Goal: Task Accomplishment & Management: Manage account settings

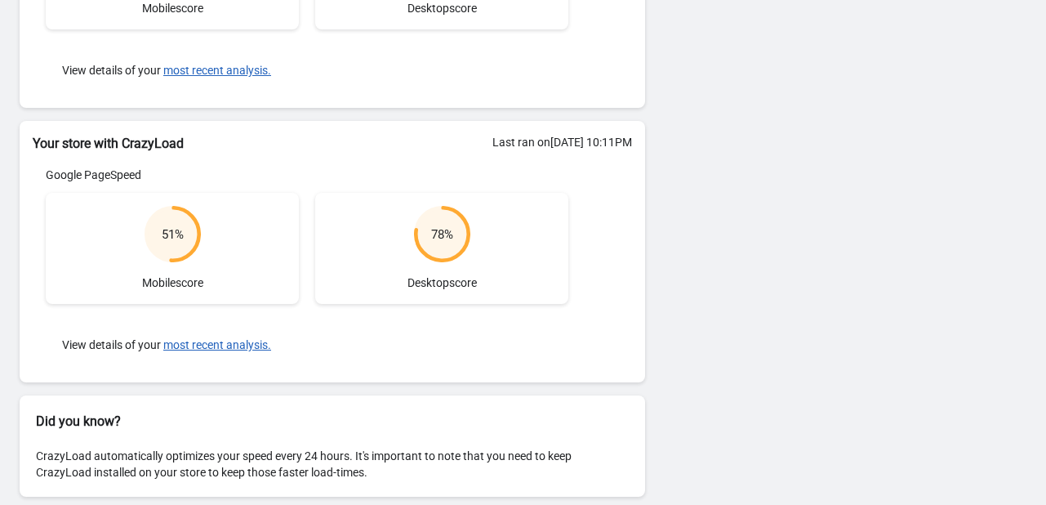
scroll to position [366, 0]
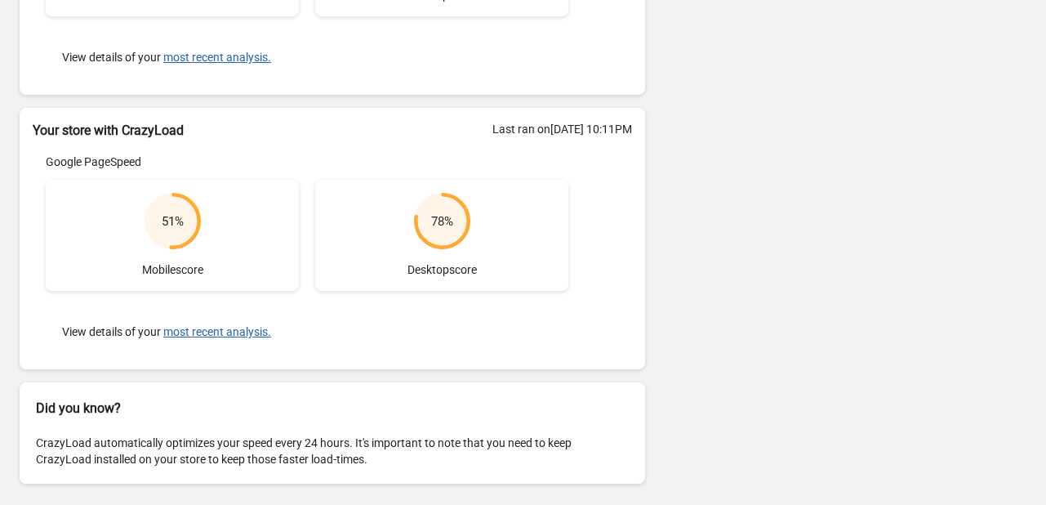
click at [181, 226] on div "51 %" at bounding box center [173, 221] width 22 height 16
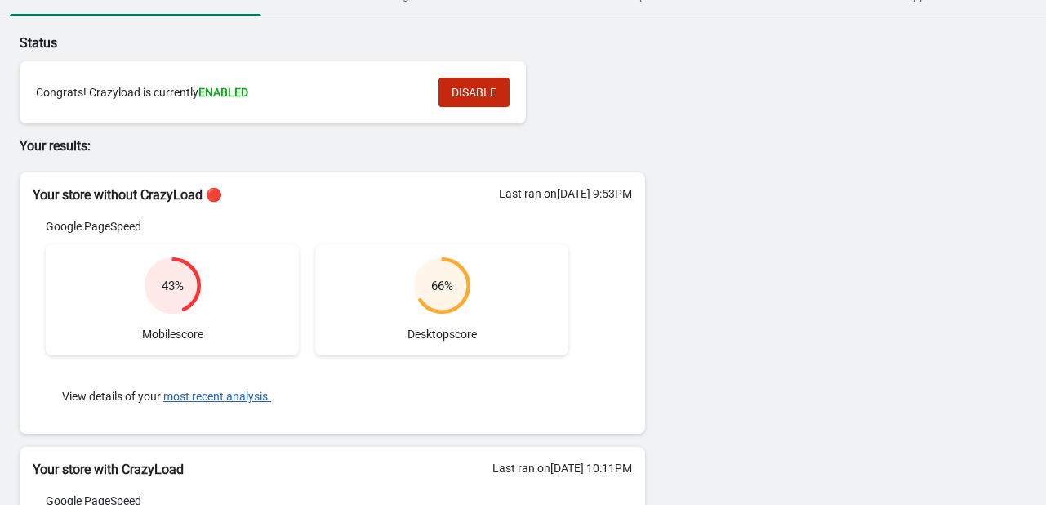
scroll to position [0, 0]
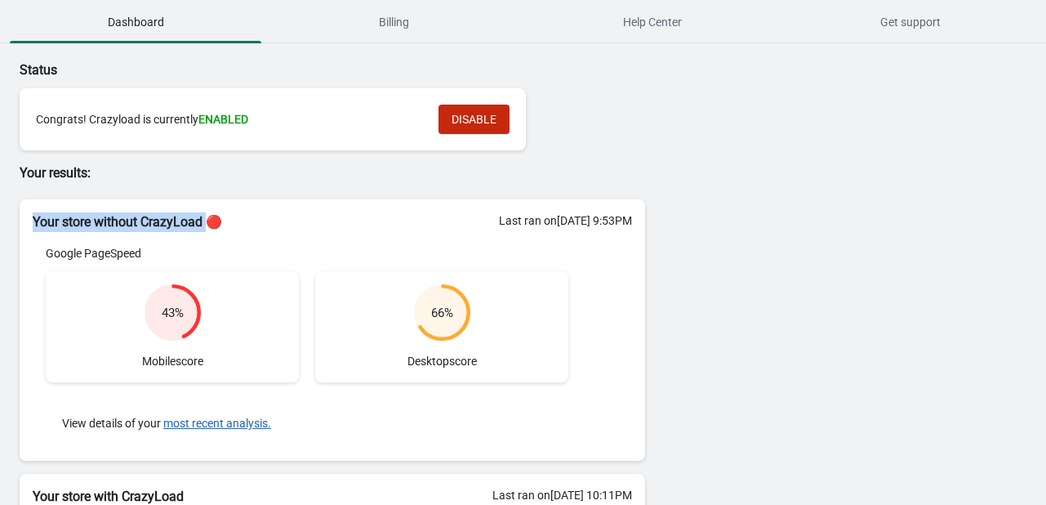
drag, startPoint x: 46, startPoint y: 221, endPoint x: 219, endPoint y: 212, distance: 173.4
click at [219, 212] on div "Your store without CrazyLoad 🔴" at bounding box center [333, 215] width 626 height 33
copy h2 "Your store without CrazyLoad"
click at [316, 226] on h2 "Your store without CrazyLoad 🔴" at bounding box center [333, 222] width 600 height 20
click at [397, 33] on span "Billing" at bounding box center [394, 21] width 252 height 29
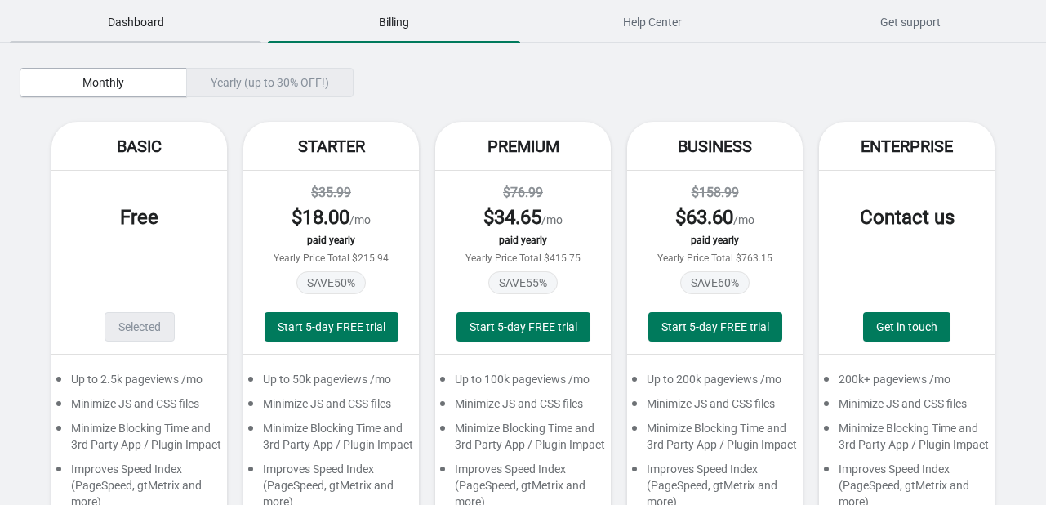
click at [167, 19] on span "Dashboard" at bounding box center [136, 21] width 252 height 29
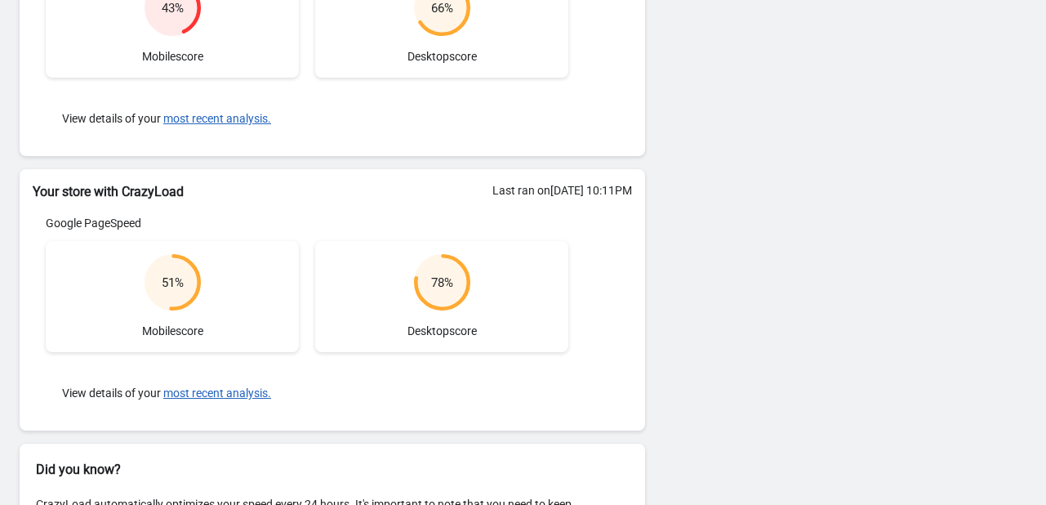
scroll to position [366, 0]
